Goal: Task Accomplishment & Management: Manage account settings

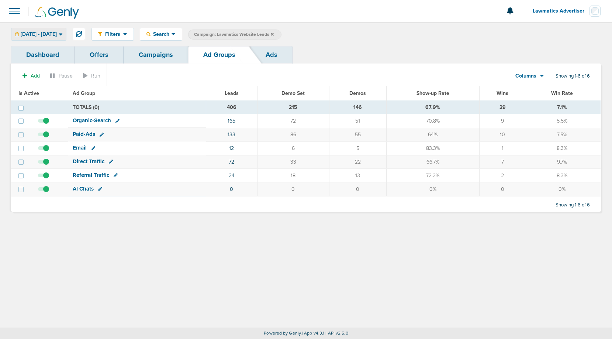
click at [57, 32] on span "[DATE] - [DATE]" at bounding box center [39, 34] width 36 height 5
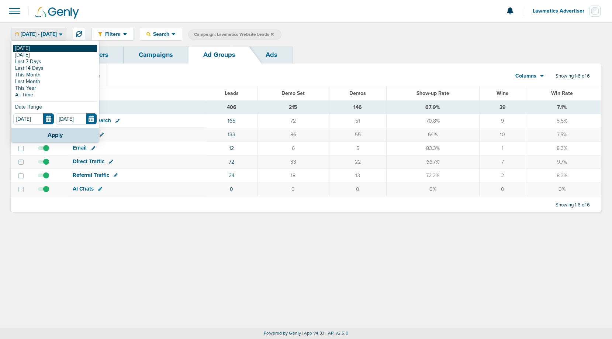
click at [32, 49] on link "[DATE]" at bounding box center [55, 48] width 84 height 7
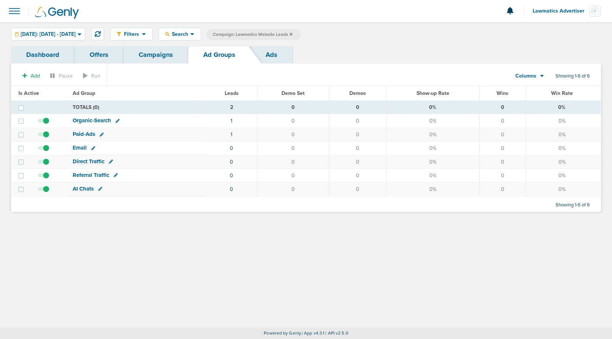
click at [293, 34] on icon at bounding box center [291, 33] width 3 height 3
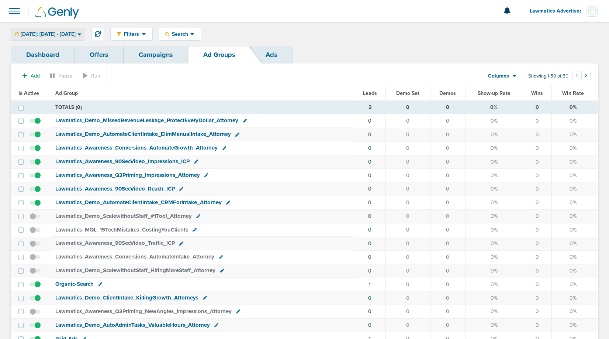
click at [59, 32] on span "[DATE]: [DATE] - [DATE]" at bounding box center [48, 34] width 55 height 5
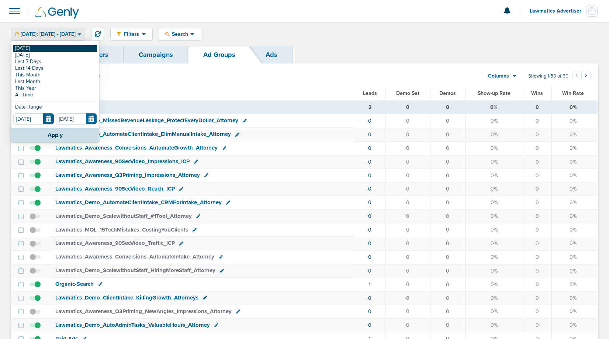
click at [33, 50] on link "[DATE]" at bounding box center [55, 48] width 84 height 7
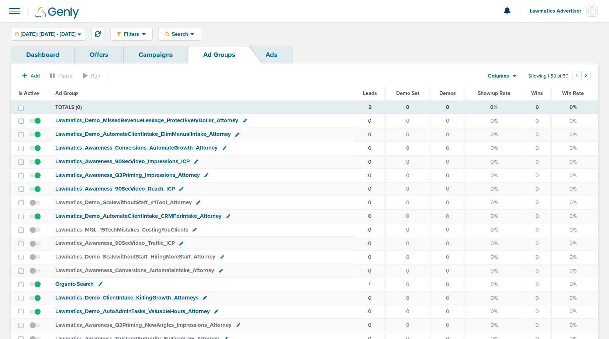
click at [553, 12] on span "Lawmatics Advertiser" at bounding box center [558, 10] width 57 height 5
click at [540, 32] on link "Sign Out" at bounding box center [562, 31] width 74 height 9
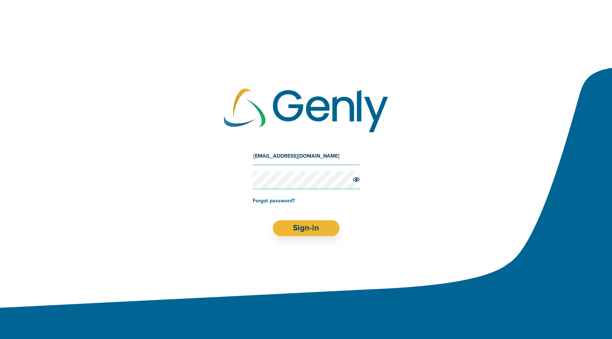
click at [292, 156] on input "[EMAIL_ADDRESS][DOMAIN_NAME]" at bounding box center [306, 156] width 107 height 18
click at [290, 158] on input "[EMAIL_ADDRESS][DOMAIN_NAME]" at bounding box center [306, 156] width 107 height 18
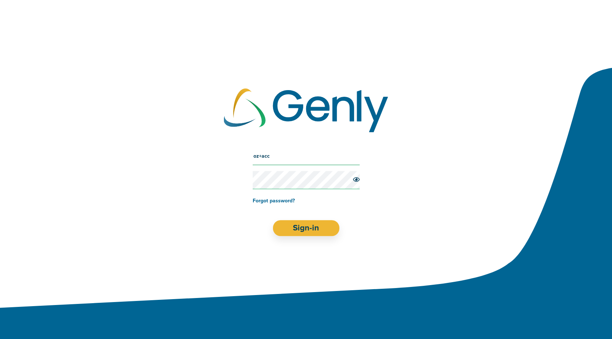
type input "[EMAIL_ADDRESS][DOMAIN_NAME]"
click at [301, 226] on button "Sign-in" at bounding box center [306, 228] width 67 height 16
